Goal: Information Seeking & Learning: Learn about a topic

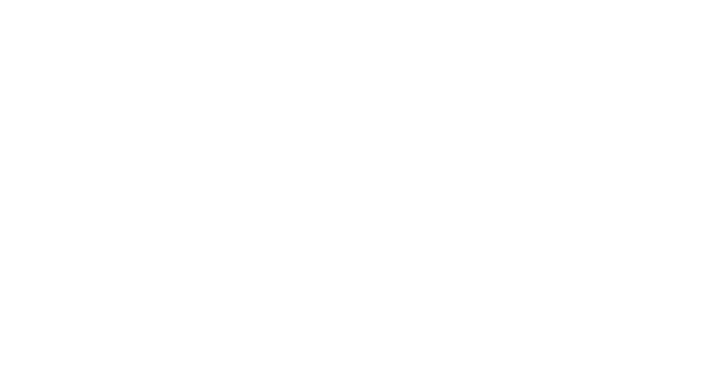
select select "INR"
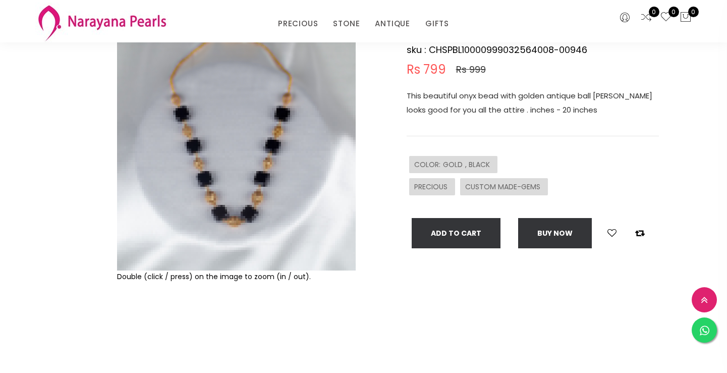
scroll to position [179, 0]
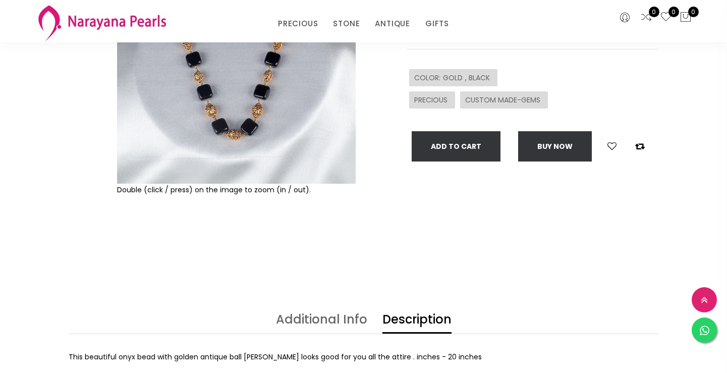
click at [221, 148] on img at bounding box center [236, 64] width 239 height 239
click at [230, 126] on img at bounding box center [236, 64] width 239 height 239
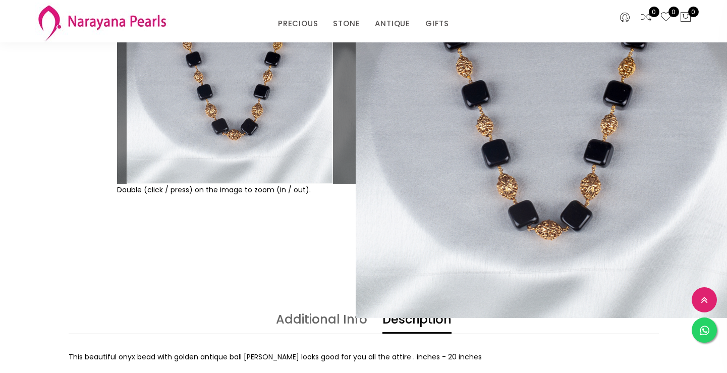
click at [230, 126] on img at bounding box center [236, 64] width 239 height 239
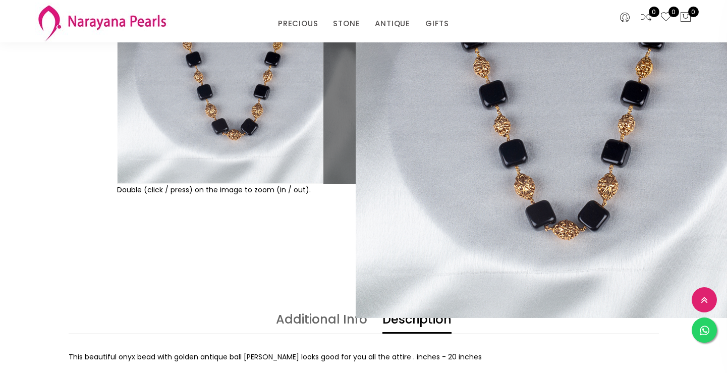
click at [215, 215] on div "Double (click / press) on the image to zoom (in / out)." at bounding box center [237, 104] width 244 height 318
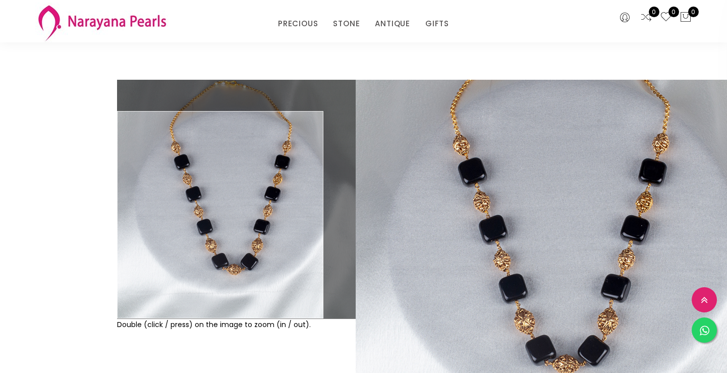
scroll to position [0, 0]
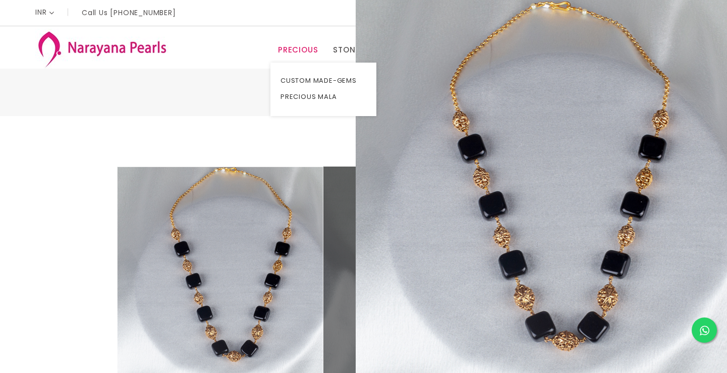
click at [306, 53] on link "PRECIOUS" at bounding box center [298, 49] width 40 height 15
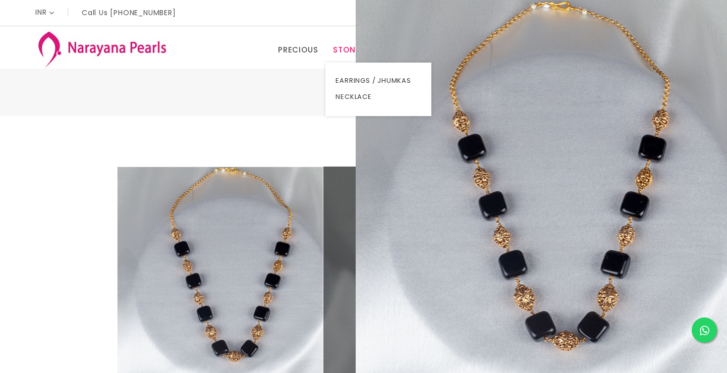
click at [343, 54] on link "STONE" at bounding box center [346, 49] width 27 height 15
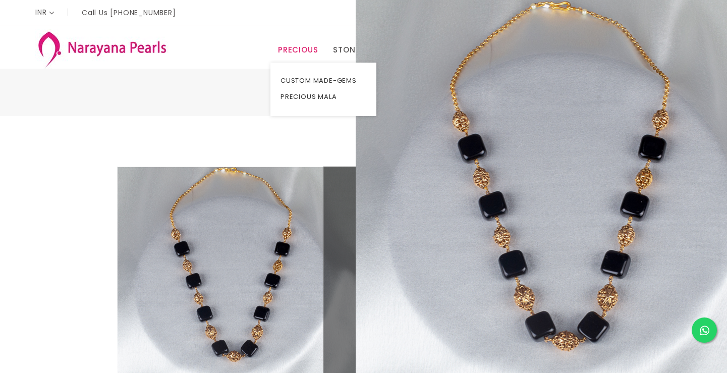
click at [310, 50] on link "PRECIOUS" at bounding box center [298, 49] width 40 height 15
click at [307, 80] on link "CUSTOM MADE-GEMS" at bounding box center [324, 81] width 86 height 16
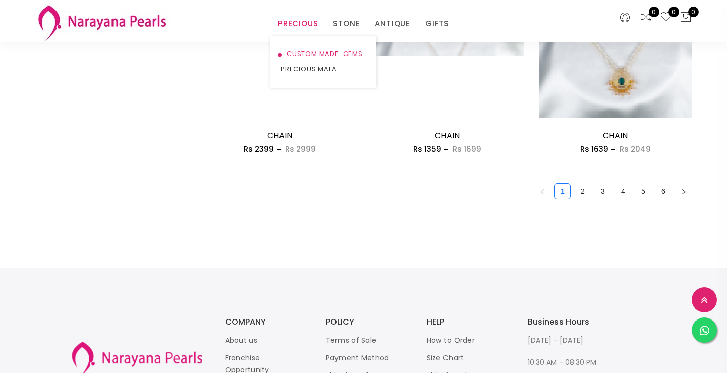
scroll to position [1306, 0]
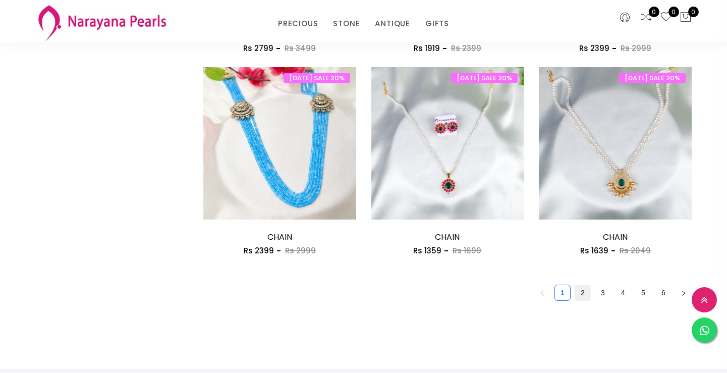
click at [584, 296] on link "2" at bounding box center [582, 292] width 15 height 15
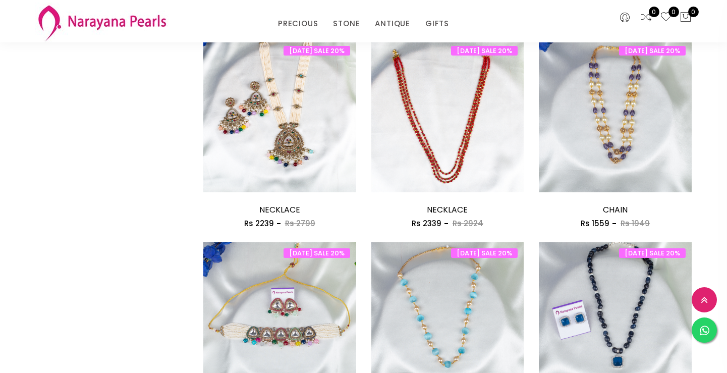
scroll to position [517, 0]
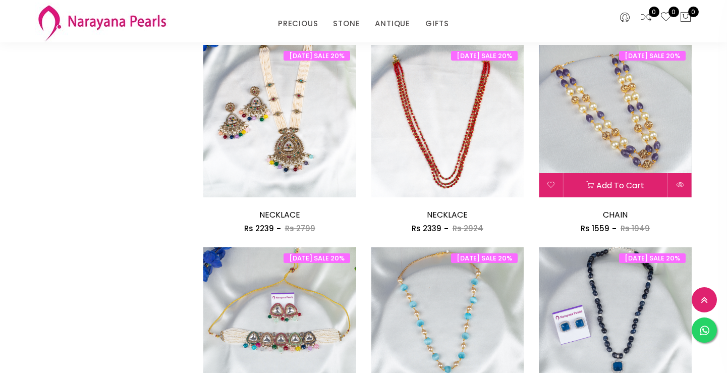
click at [629, 145] on img at bounding box center [615, 121] width 153 height 153
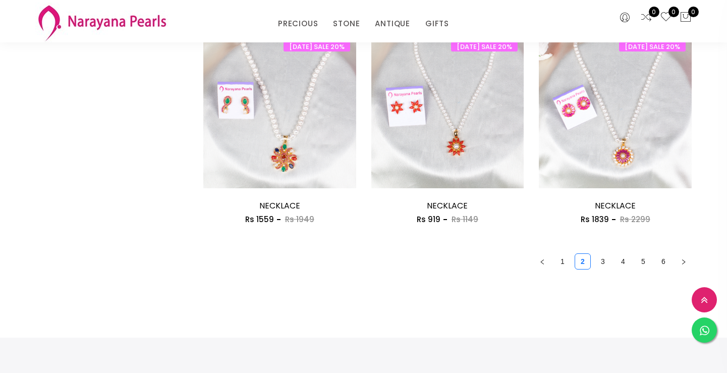
scroll to position [1367, 0]
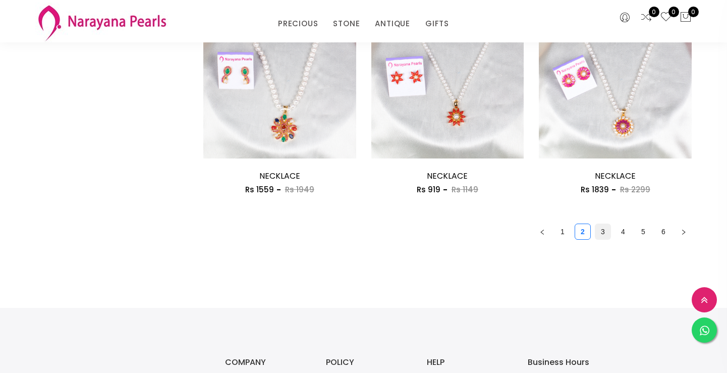
click at [602, 235] on link "3" at bounding box center [602, 231] width 15 height 15
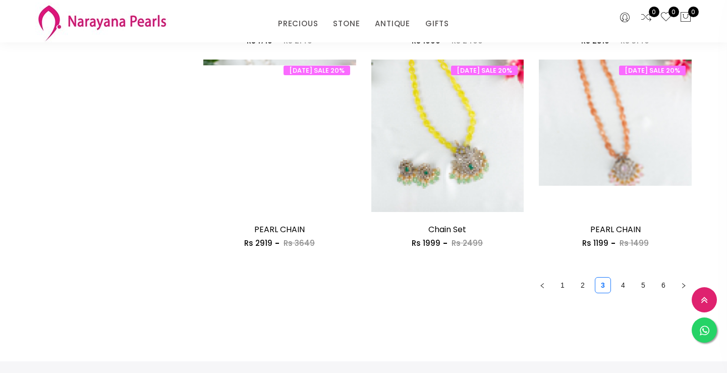
scroll to position [1314, 0]
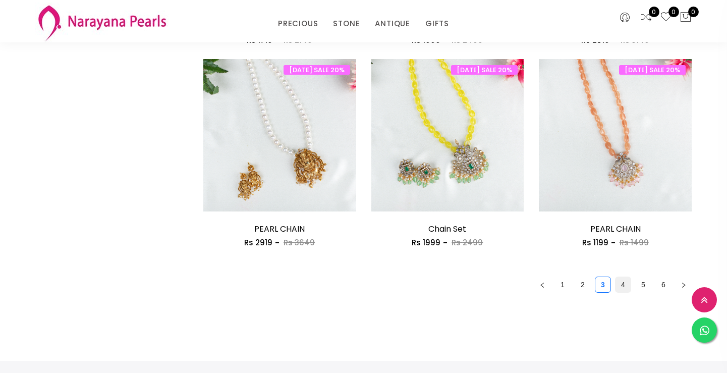
click at [623, 289] on link "4" at bounding box center [622, 284] width 15 height 15
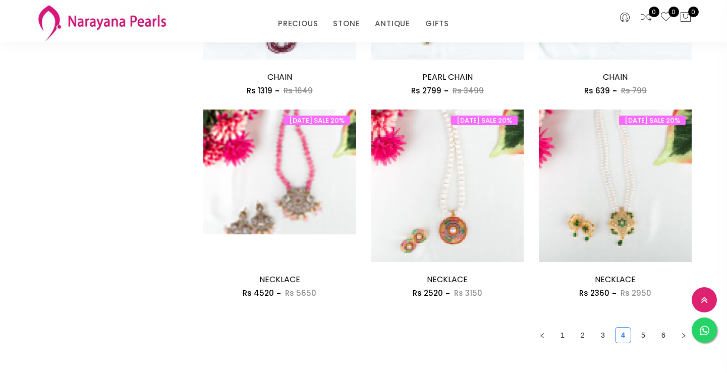
scroll to position [1280, 0]
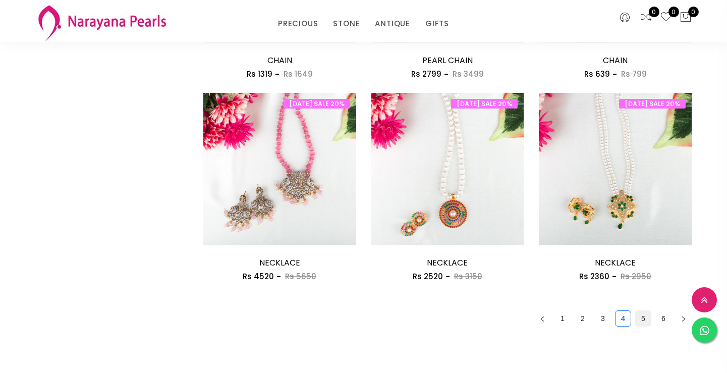
click at [642, 322] on link "5" at bounding box center [643, 318] width 15 height 15
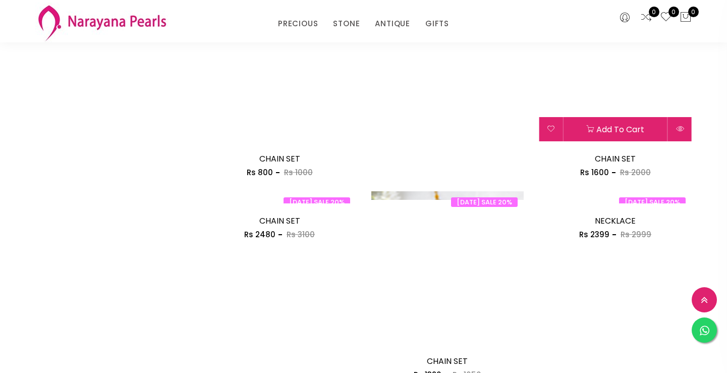
scroll to position [1400, 0]
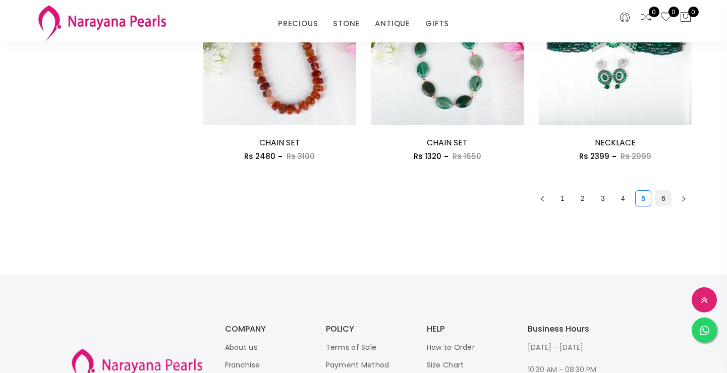
click at [660, 202] on link "6" at bounding box center [663, 198] width 15 height 15
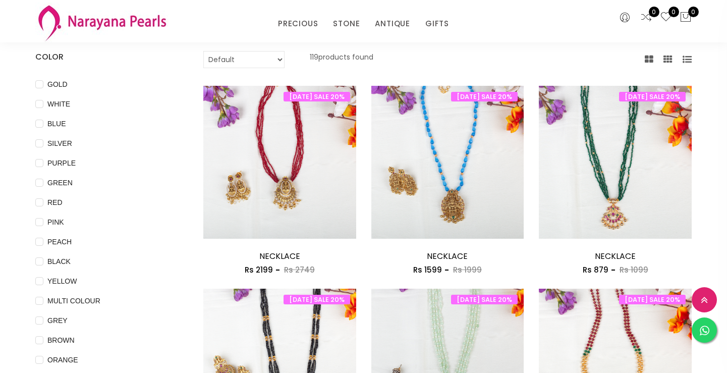
scroll to position [70, 0]
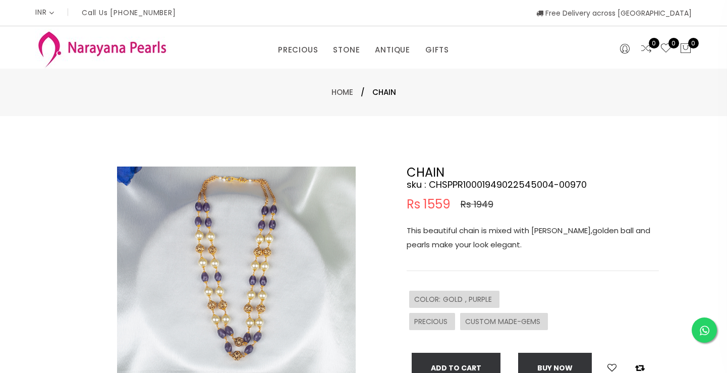
select select "INR"
